Goal: Task Accomplishment & Management: Complete application form

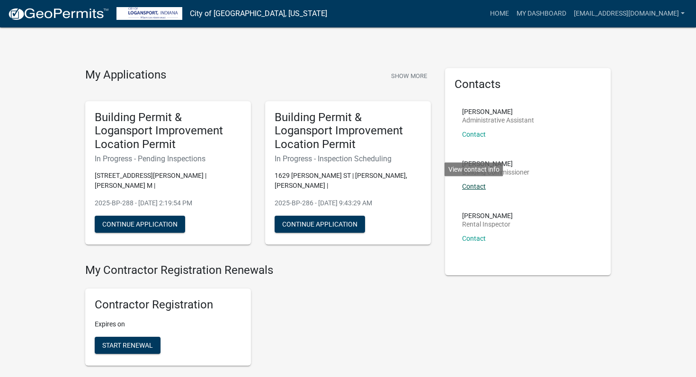
click at [472, 188] on link "Contact" at bounding box center [474, 187] width 24 height 8
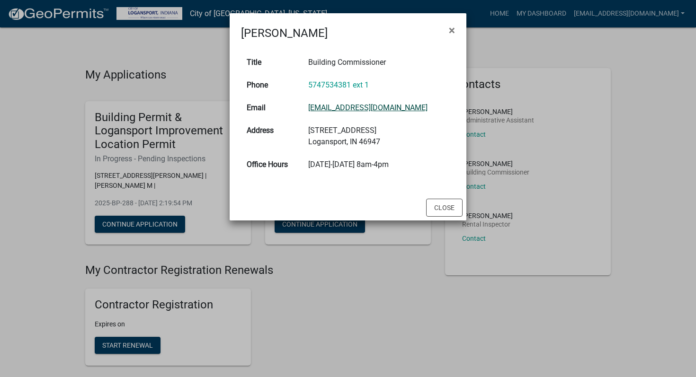
click at [367, 108] on link "[EMAIL_ADDRESS][DOMAIN_NAME]" at bounding box center [367, 107] width 119 height 9
drag, startPoint x: 287, startPoint y: 107, endPoint x: 451, endPoint y: 105, distance: 164.3
click at [451, 105] on tr "Email [EMAIL_ADDRESS][DOMAIN_NAME]" at bounding box center [348, 108] width 214 height 23
copy tr "[EMAIL_ADDRESS][DOMAIN_NAME]"
click at [349, 195] on div "Title Building Commissioner Phone 5747534381 ext 1 Email [EMAIL_ADDRESS][DOMAIN…" at bounding box center [348, 118] width 237 height 153
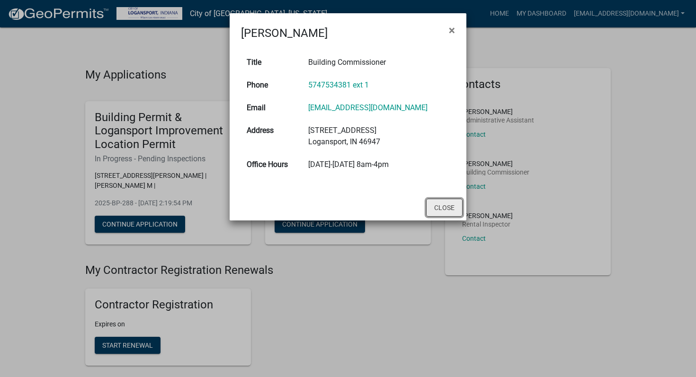
click at [443, 217] on button "Close" at bounding box center [444, 208] width 36 height 18
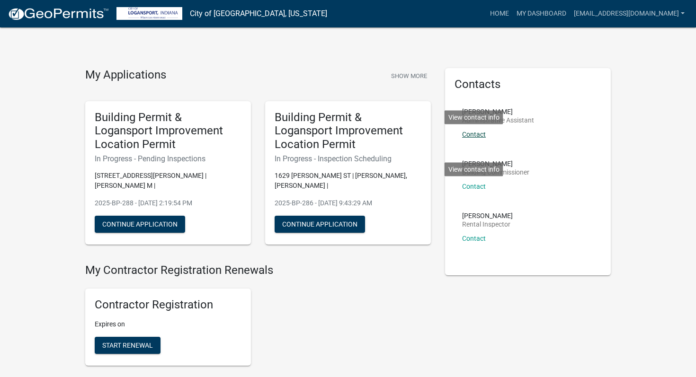
click at [473, 137] on link "Contact" at bounding box center [474, 135] width 24 height 8
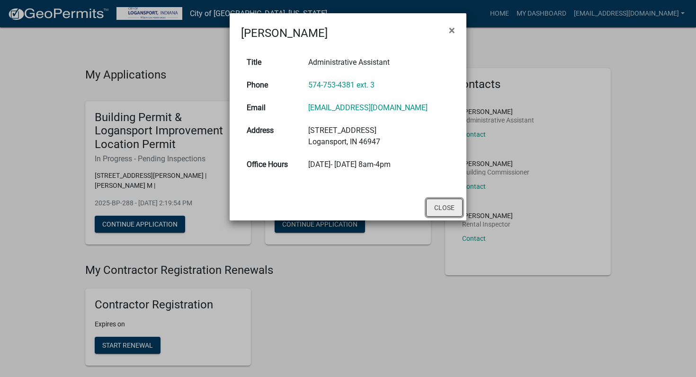
click at [444, 211] on button "Close" at bounding box center [444, 208] width 36 height 18
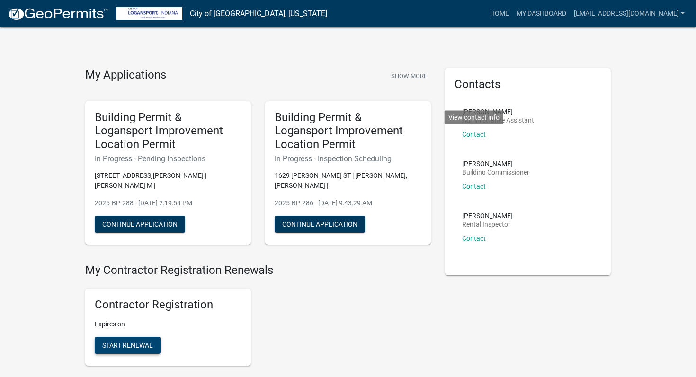
click at [142, 341] on span "Start Renewal" at bounding box center [127, 345] width 51 height 8
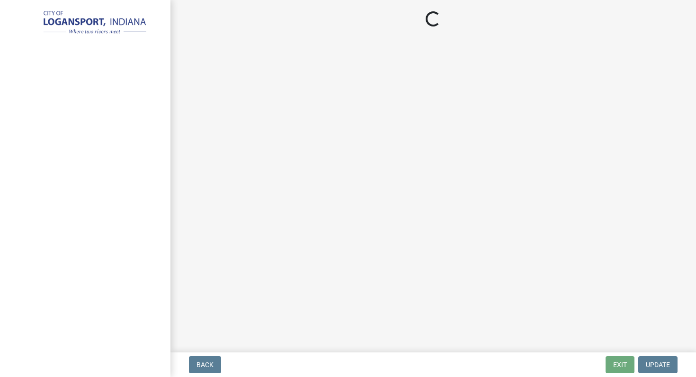
select select "IN"
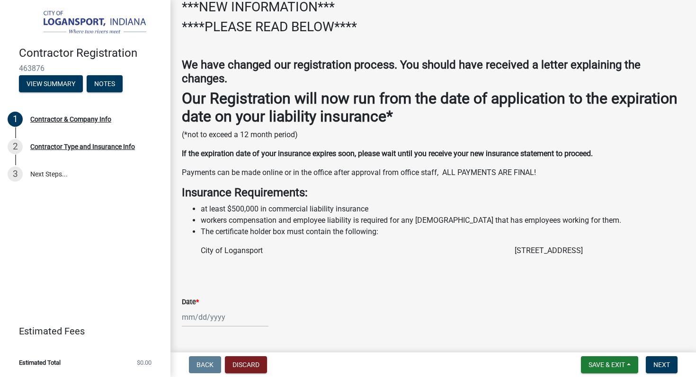
scroll to position [97, 0]
